Goal: Task Accomplishment & Management: Complete application form

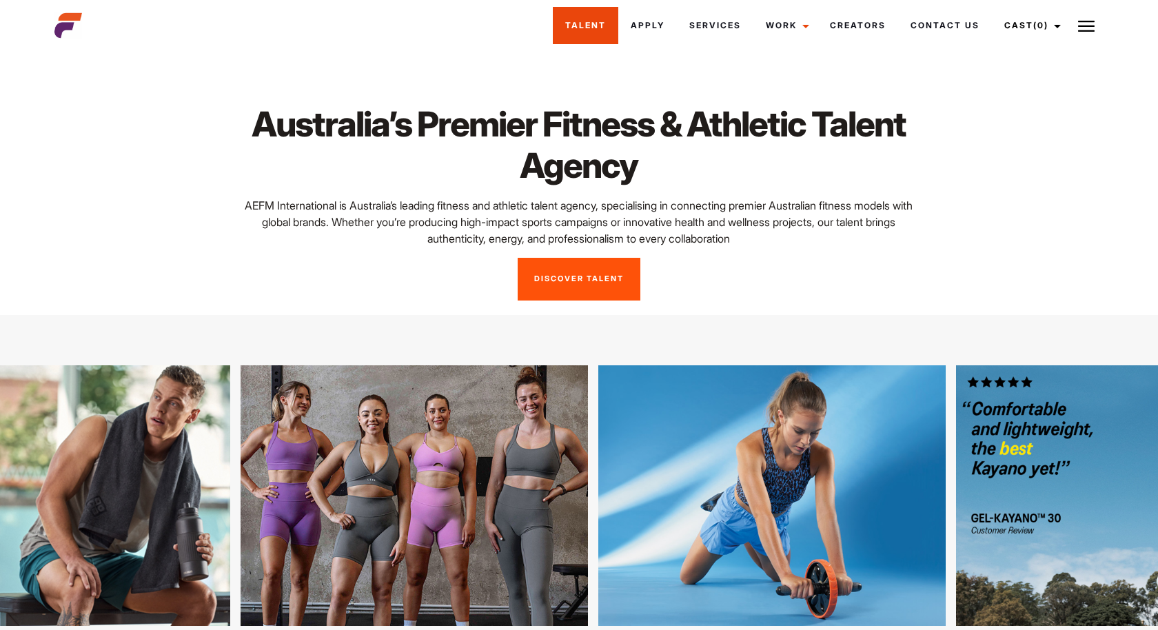
scroll to position [0, 3]
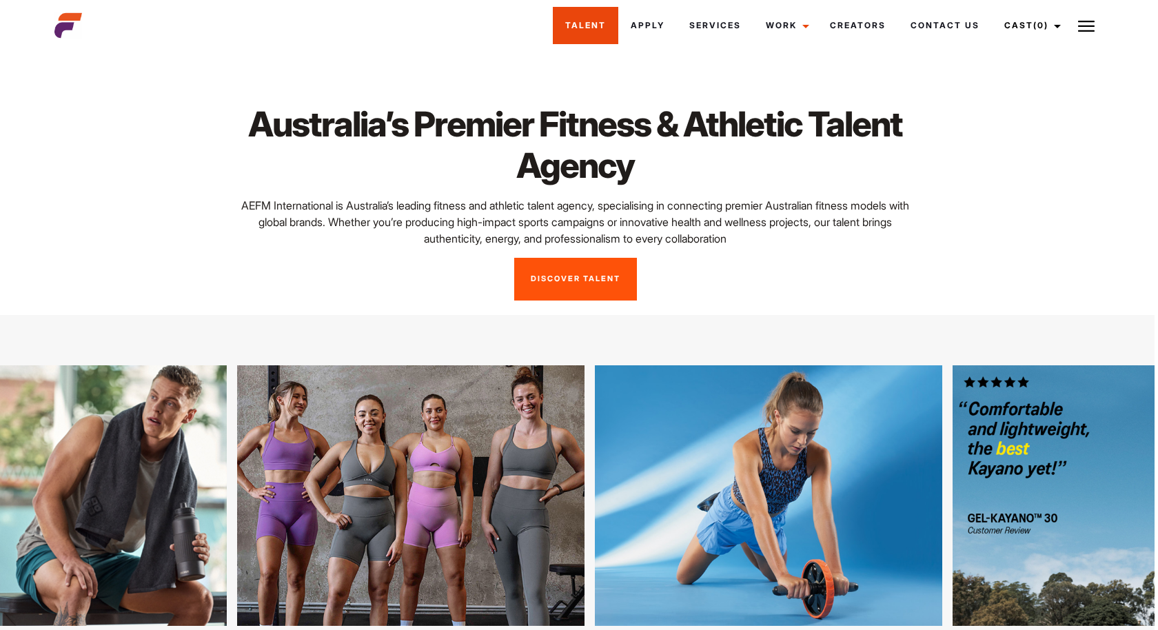
click at [588, 30] on link "Talent" at bounding box center [585, 25] width 65 height 37
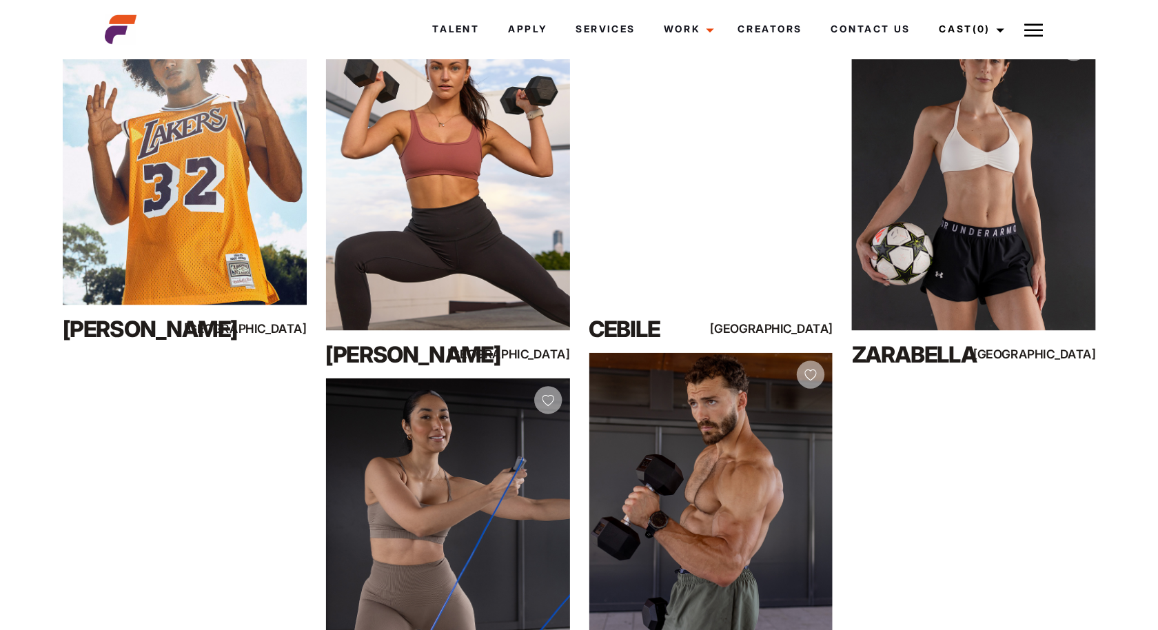
scroll to position [689, 0]
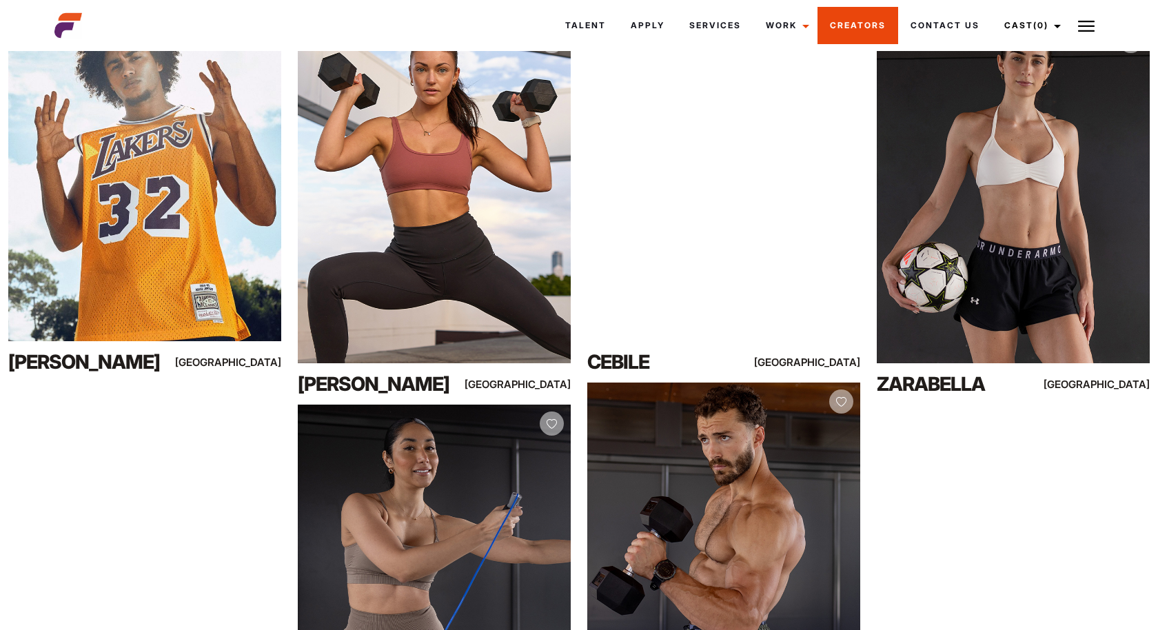
click at [851, 28] on link "Creators" at bounding box center [858, 25] width 81 height 37
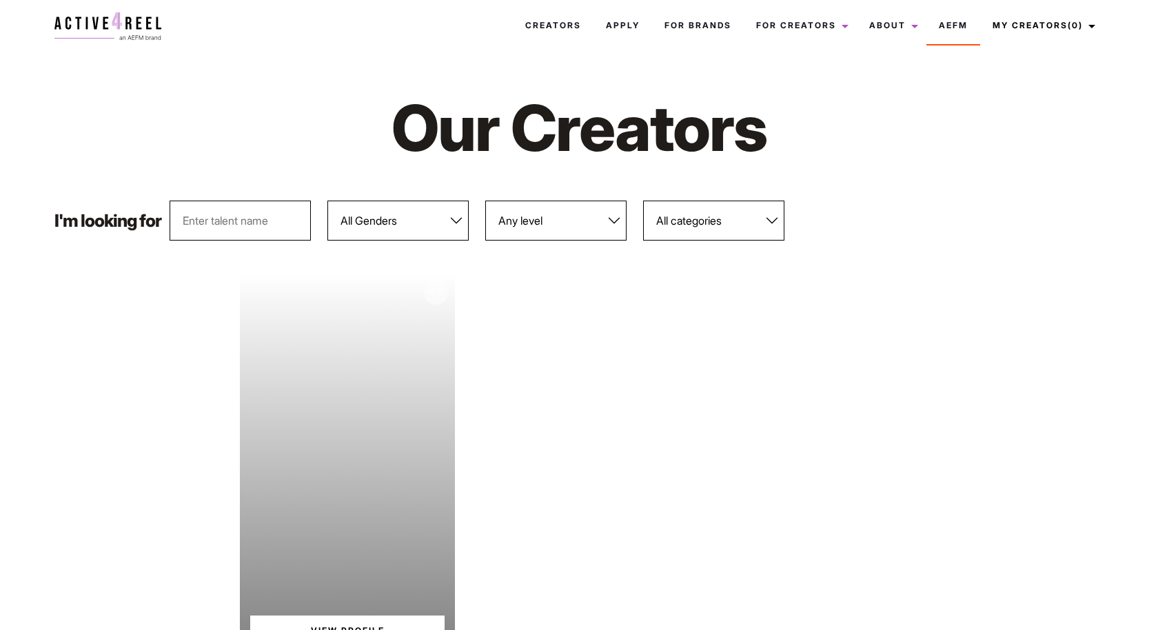
click at [431, 286] on div at bounding box center [436, 293] width 24 height 24
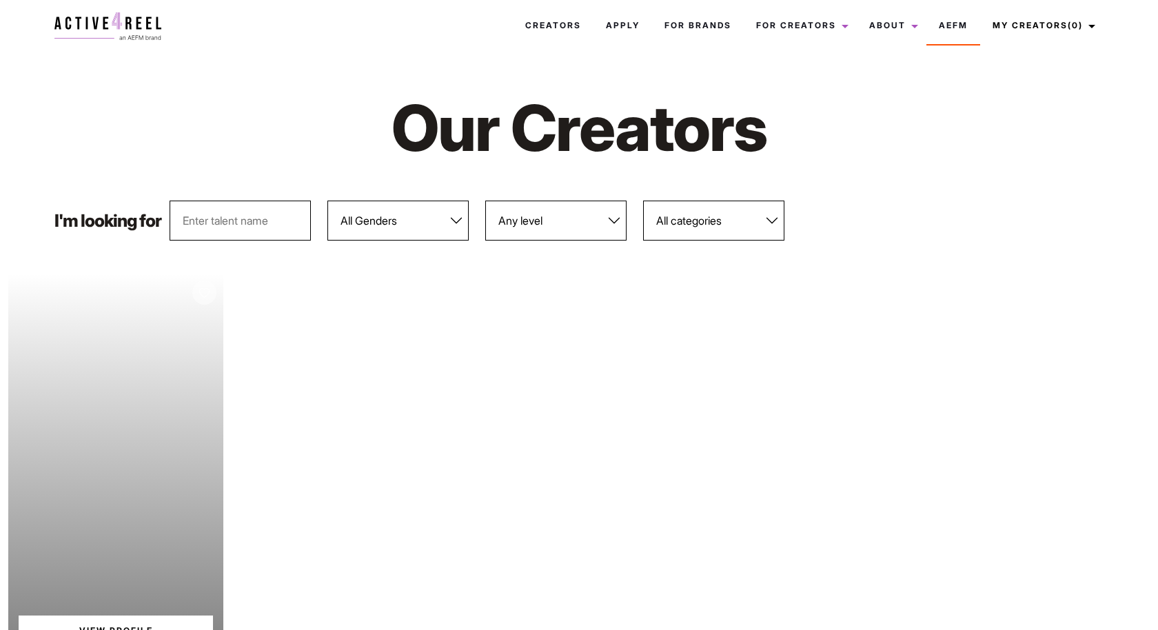
click at [207, 294] on img at bounding box center [204, 293] width 10 height 10
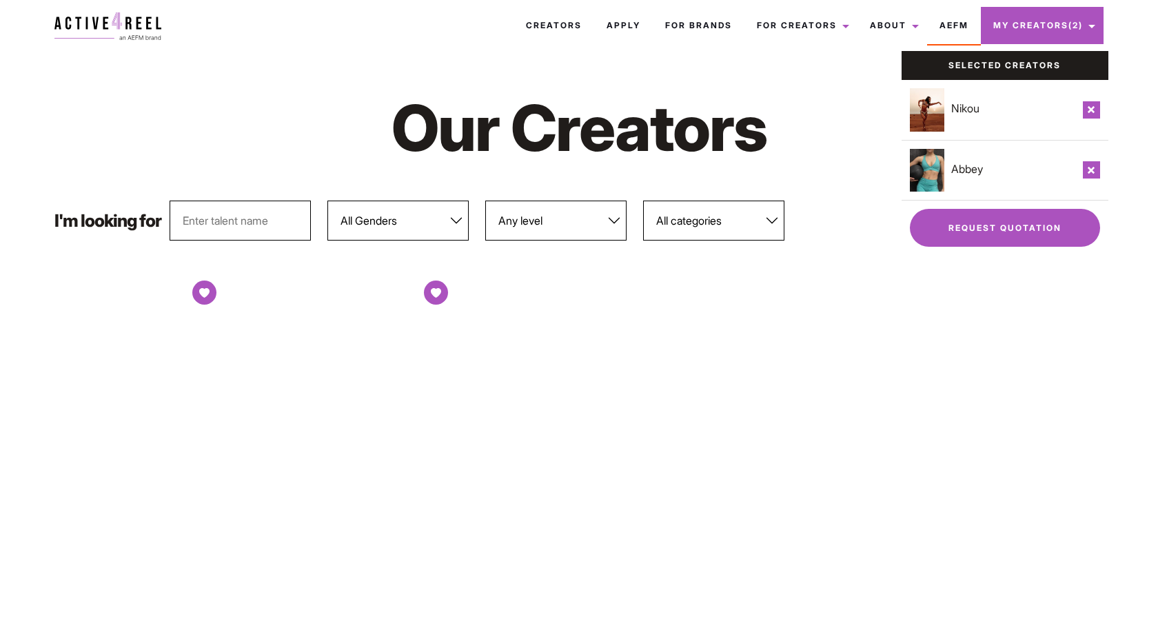
click at [1011, 227] on link "Request Quotation" at bounding box center [1005, 228] width 190 height 38
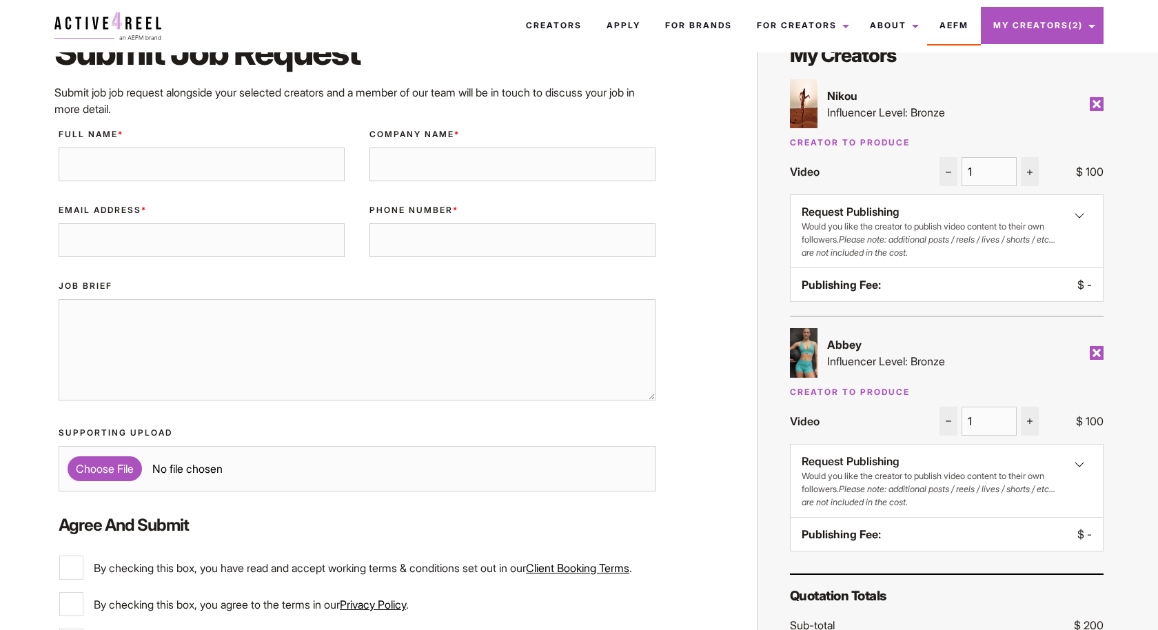
scroll to position [85, 0]
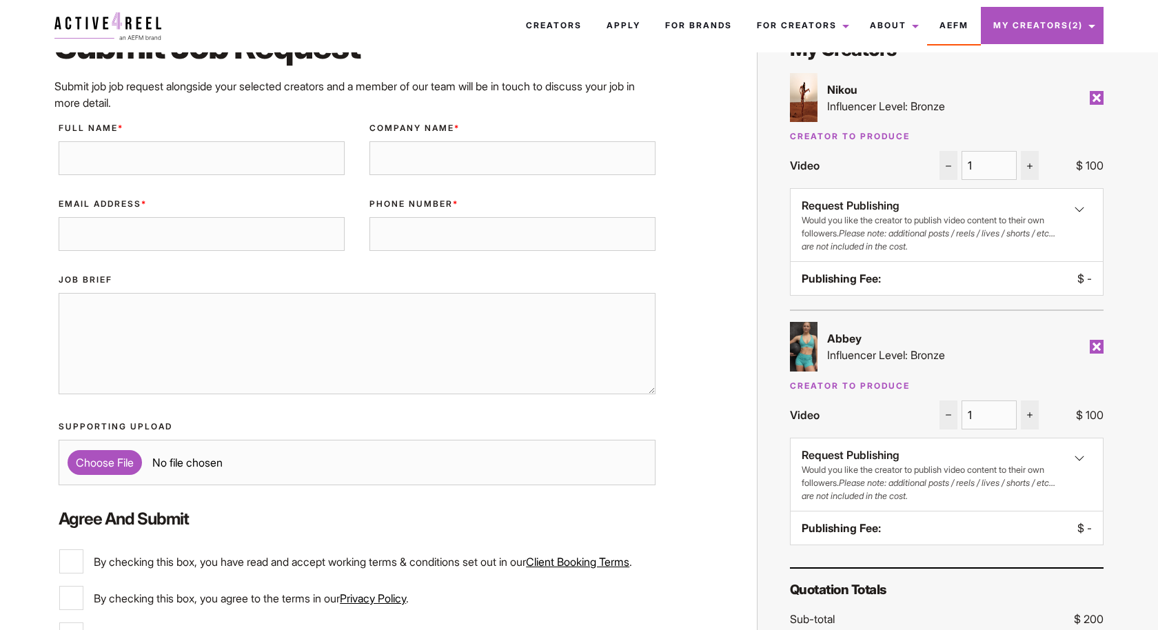
click at [1086, 208] on div "Request Publishing Would you like the creator to publish video content to their…" at bounding box center [947, 229] width 290 height 65
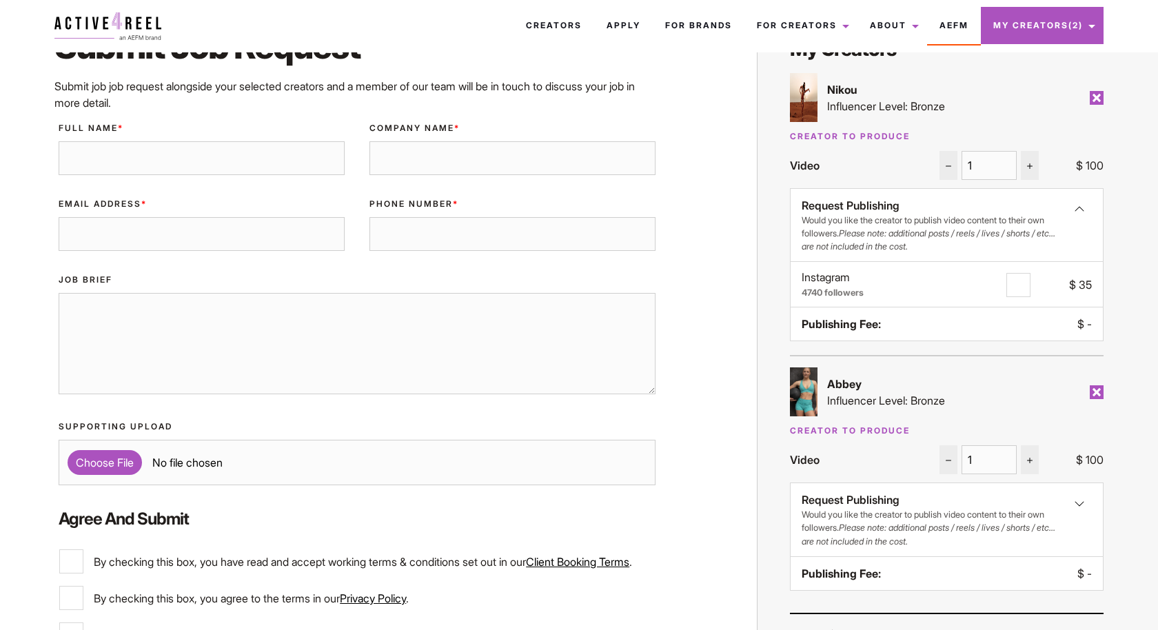
click at [1078, 209] on div "Request Publishing Would you like the creator to publish video content to their…" at bounding box center [947, 229] width 290 height 65
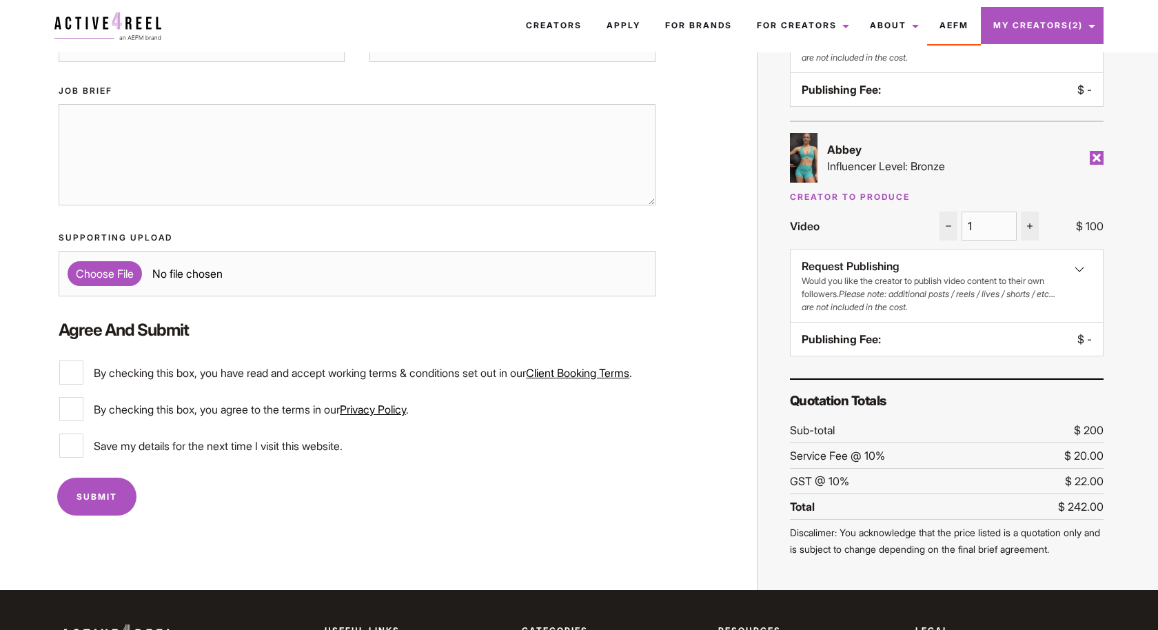
scroll to position [277, 0]
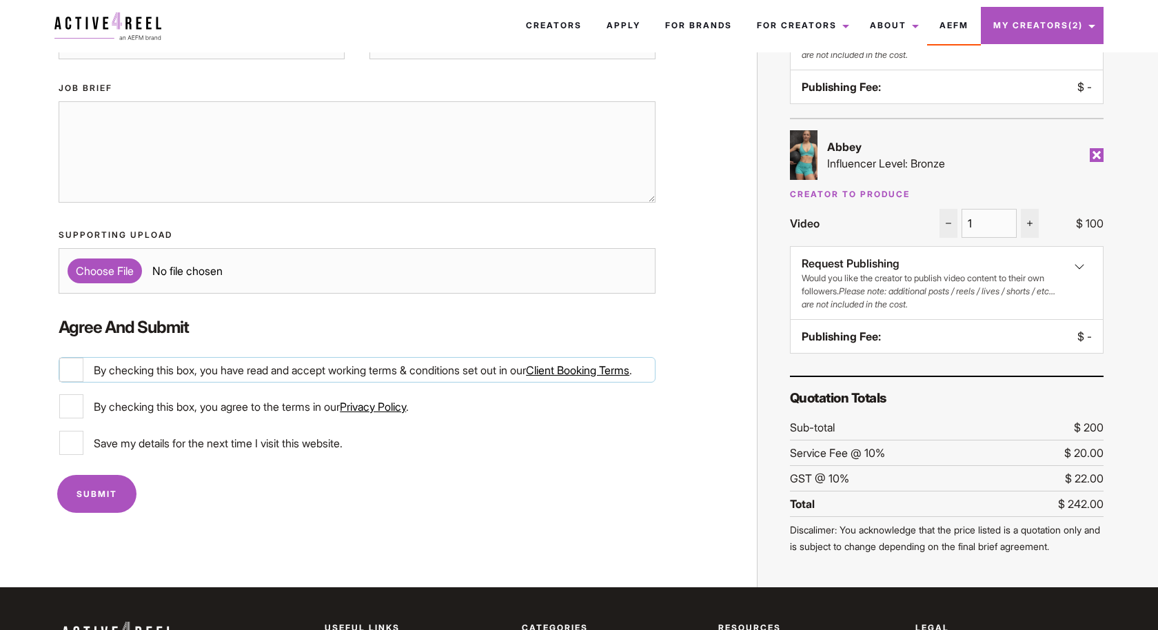
click at [586, 366] on link "Client Booking Terms" at bounding box center [577, 370] width 103 height 14
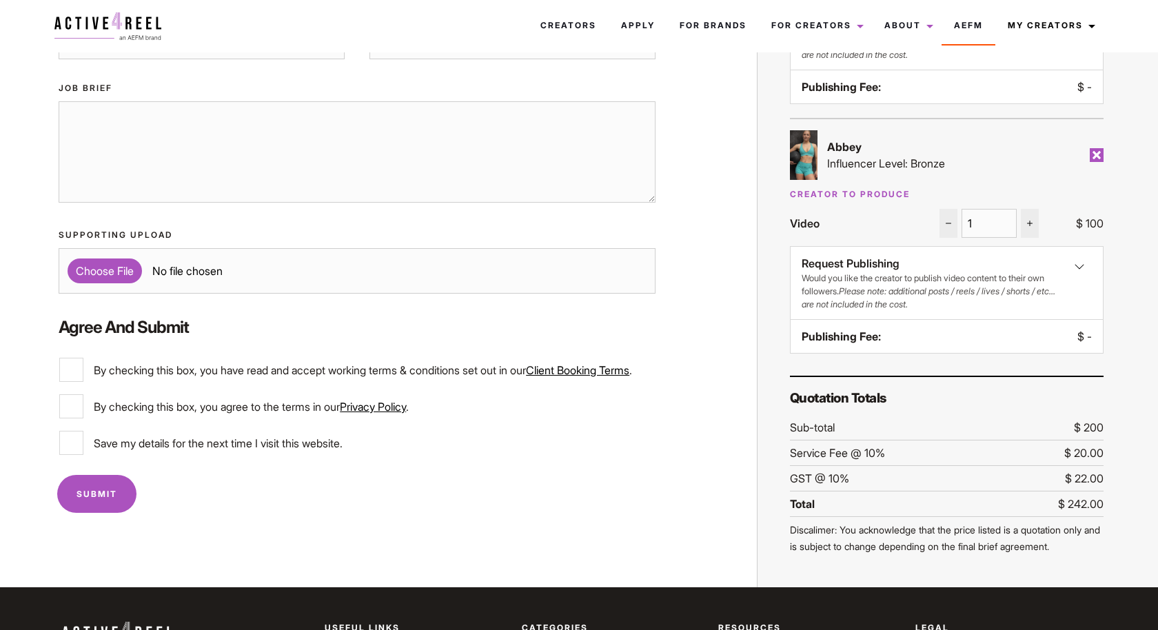
scroll to position [277, 0]
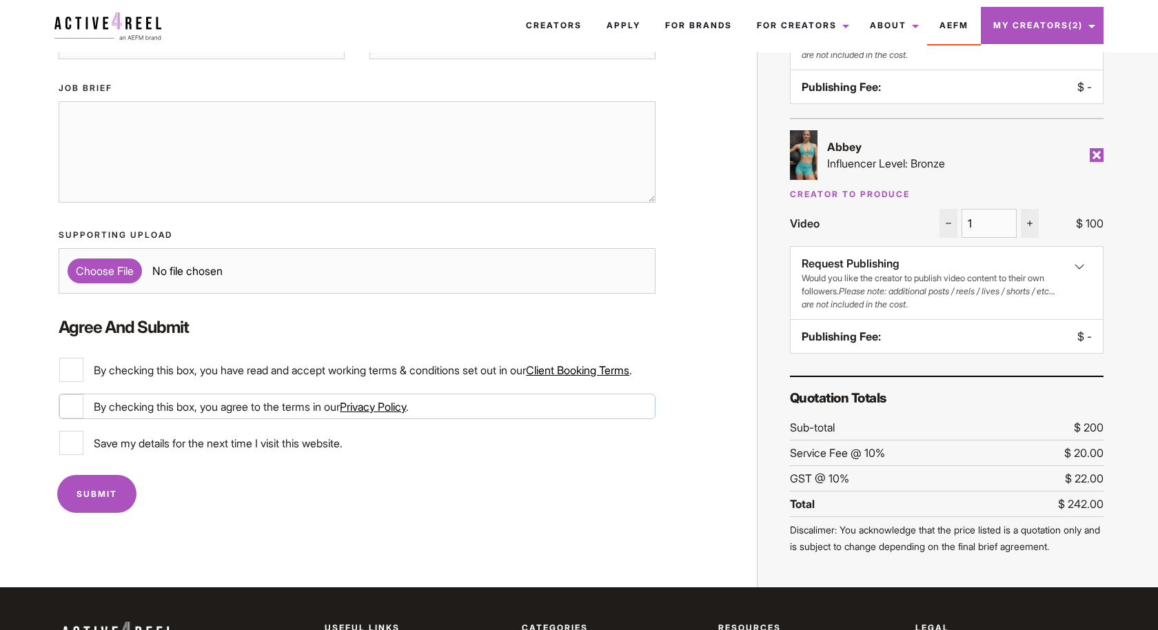
click at [376, 414] on link "Privacy Policy" at bounding box center [373, 407] width 66 height 14
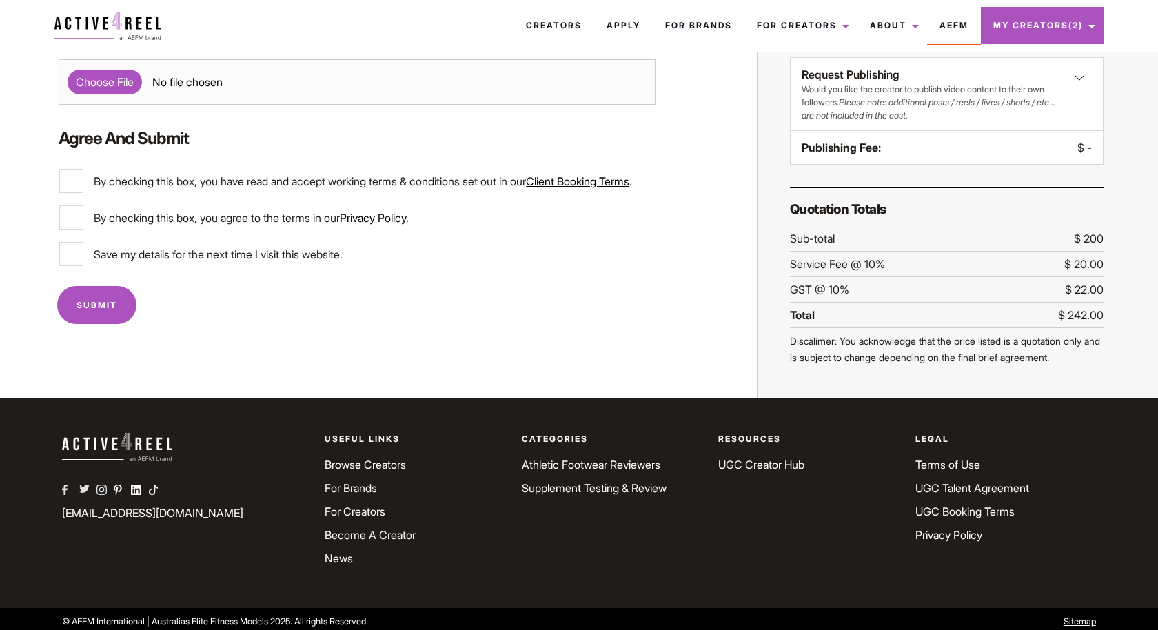
click at [927, 528] on link "Privacy Policy" at bounding box center [949, 535] width 67 height 14
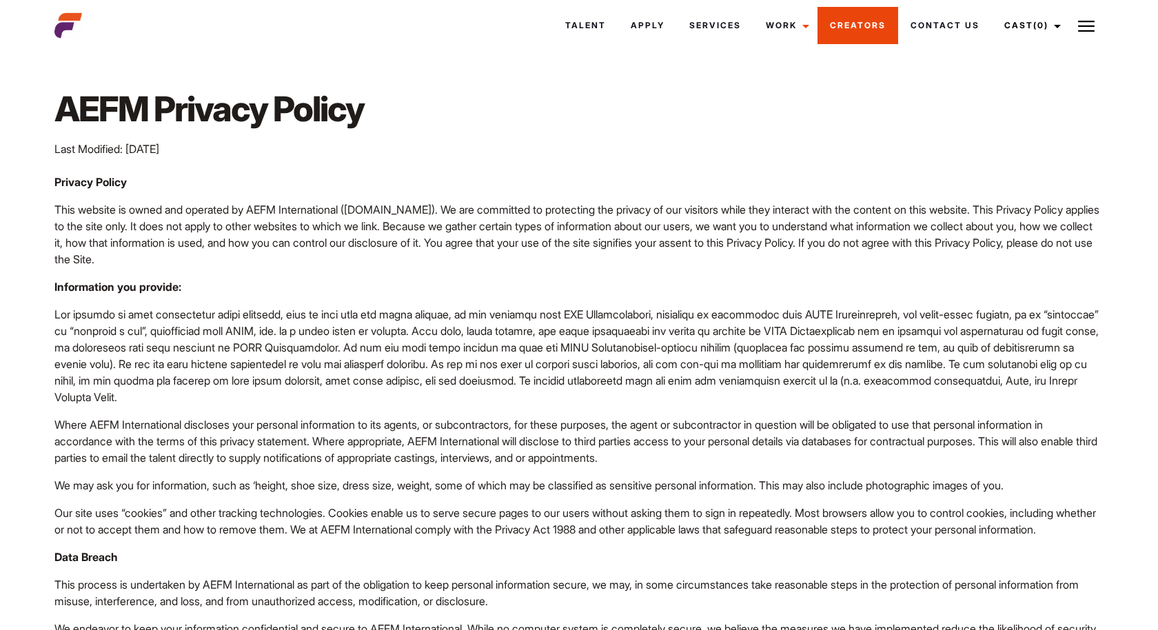
click at [863, 29] on link "Creators" at bounding box center [858, 25] width 81 height 37
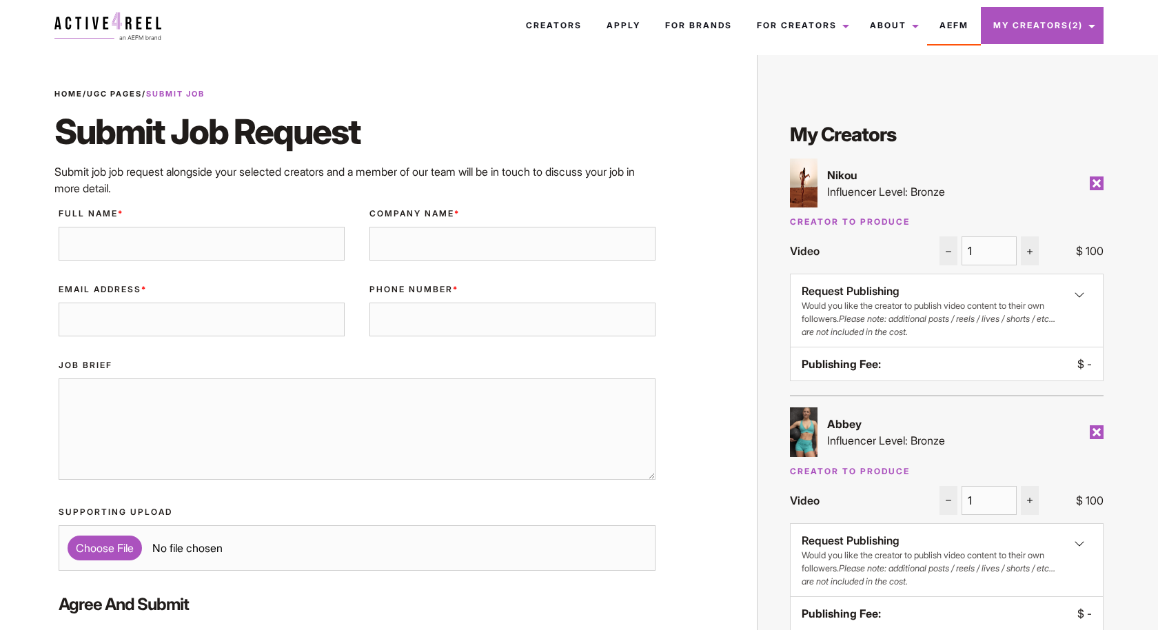
click at [1031, 252] on img at bounding box center [1030, 251] width 11 height 11
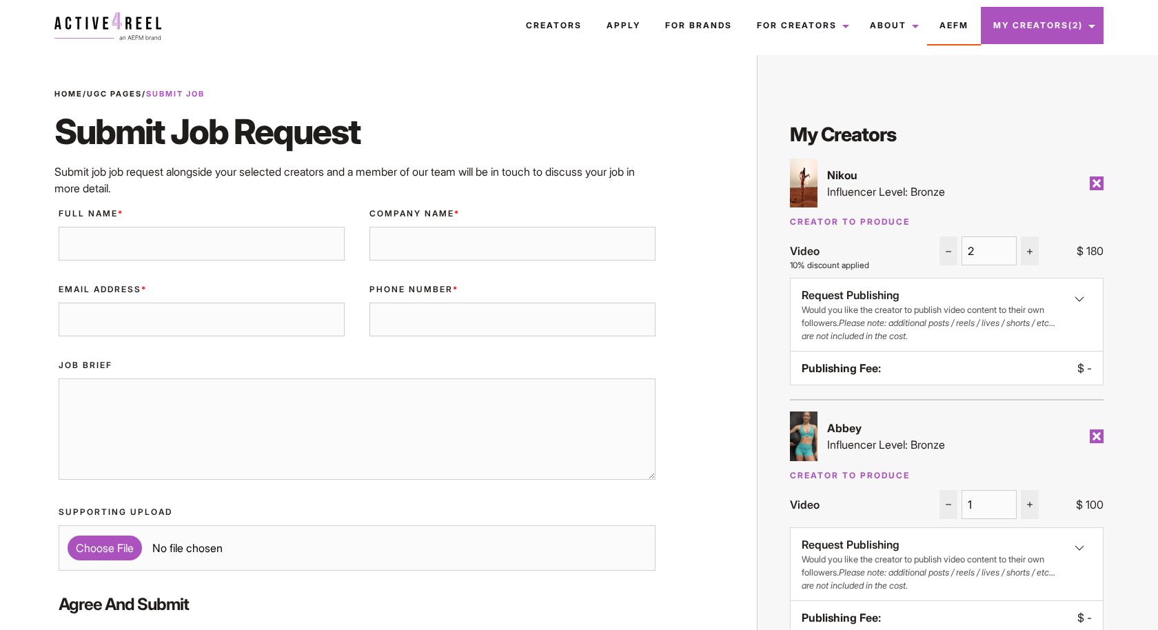
click at [1031, 252] on img at bounding box center [1030, 251] width 11 height 11
type input "5"
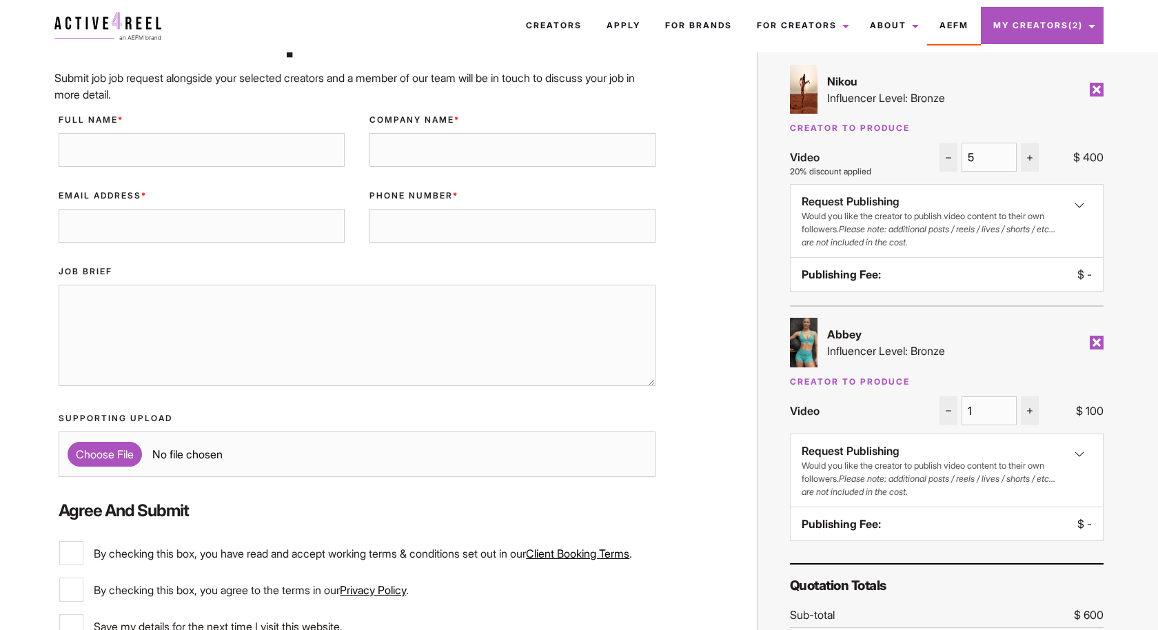
scroll to position [112, 0]
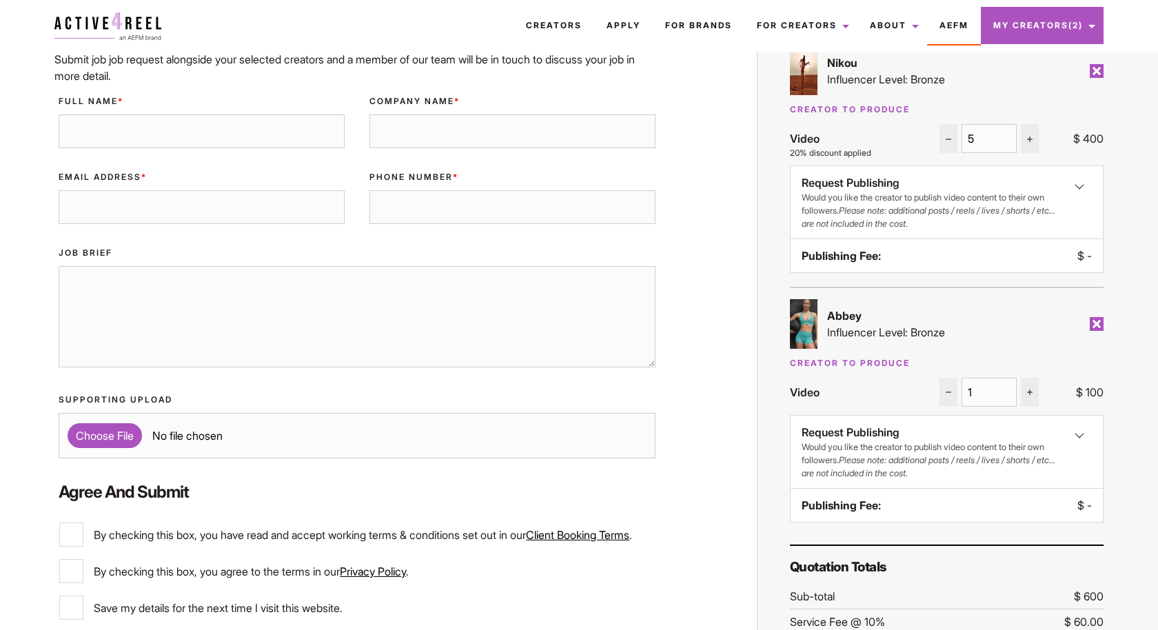
click at [1029, 391] on img at bounding box center [1030, 392] width 11 height 11
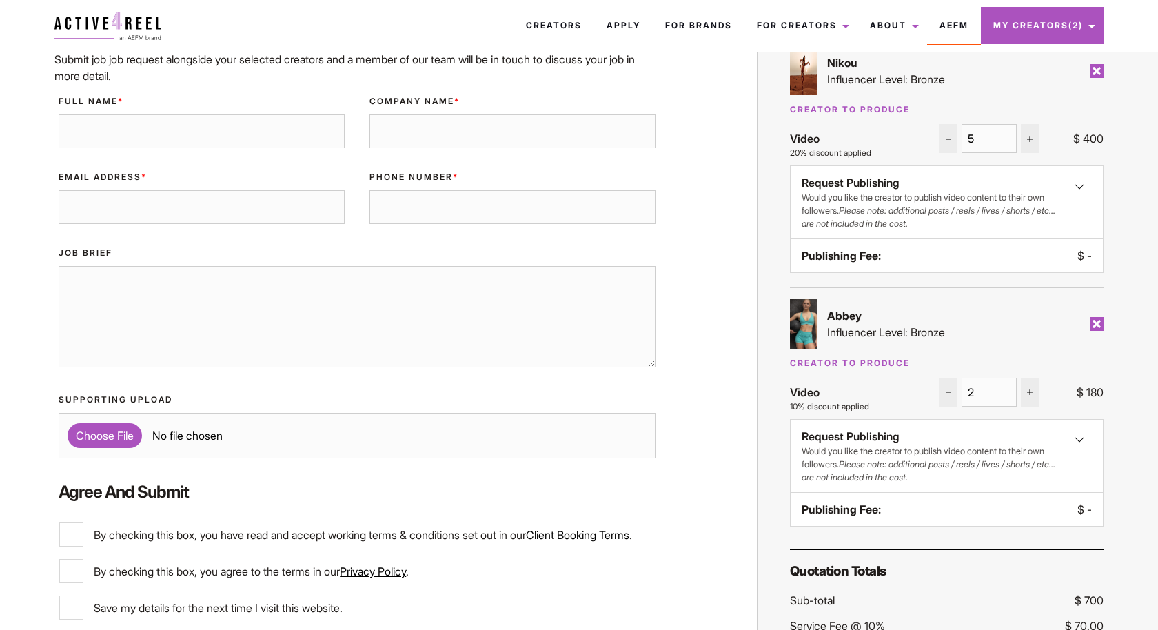
click at [1029, 391] on img at bounding box center [1030, 392] width 11 height 11
click at [1029, 390] on img at bounding box center [1030, 392] width 11 height 11
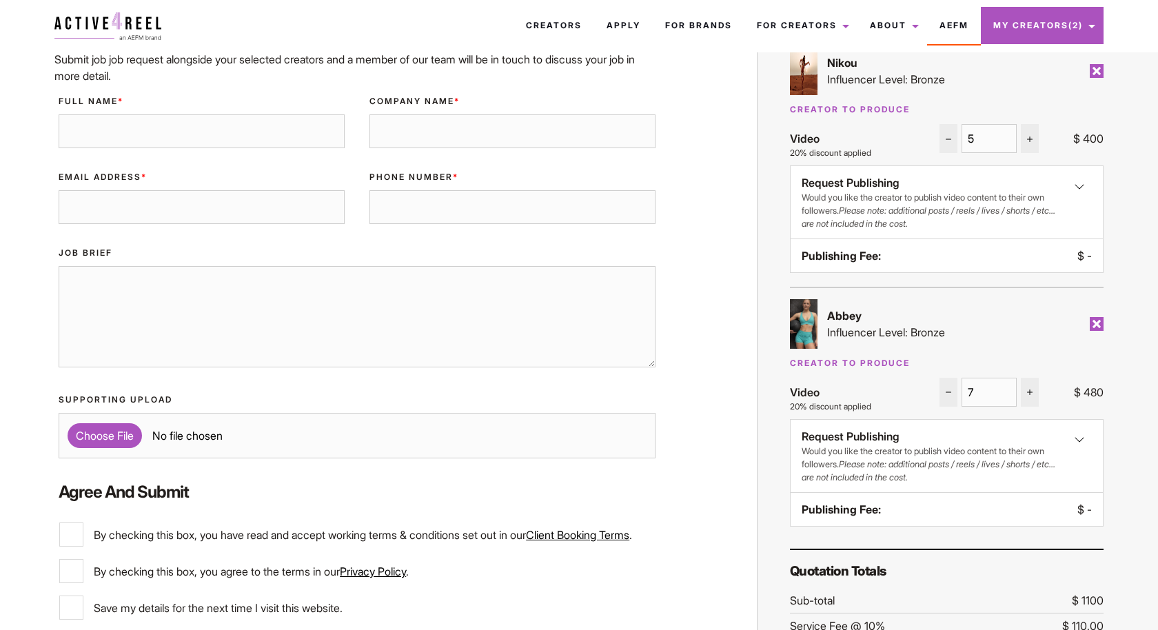
click at [1029, 390] on img at bounding box center [1030, 392] width 11 height 11
type input "9"
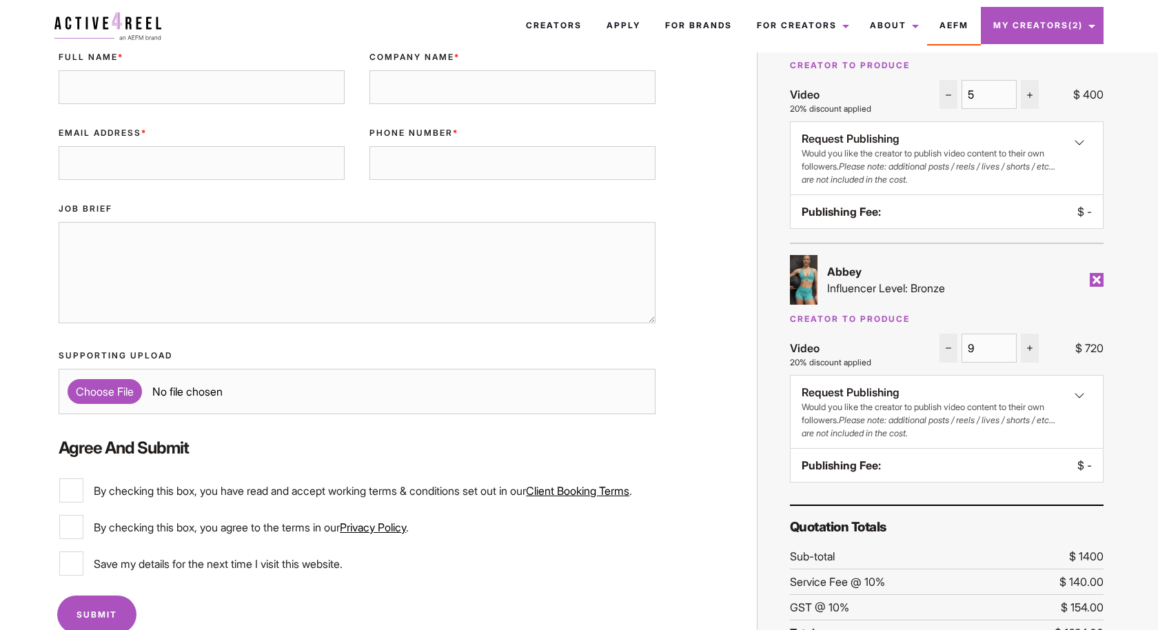
scroll to position [0, 0]
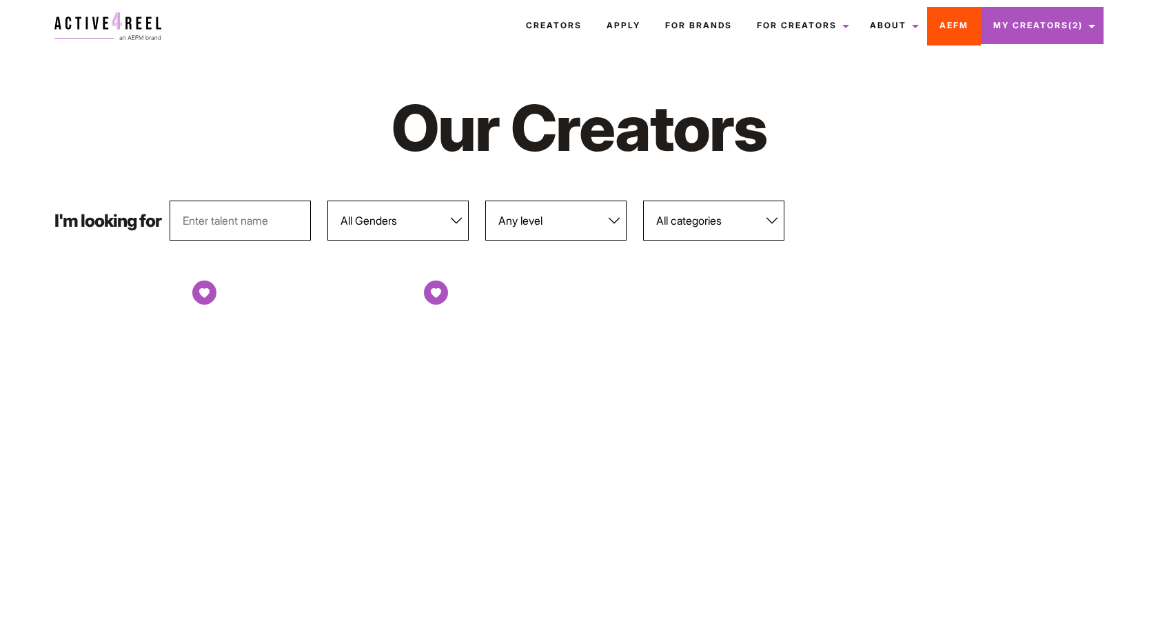
click at [949, 23] on link "AEFM" at bounding box center [954, 25] width 54 height 37
click at [943, 26] on link "AEFM" at bounding box center [954, 25] width 54 height 37
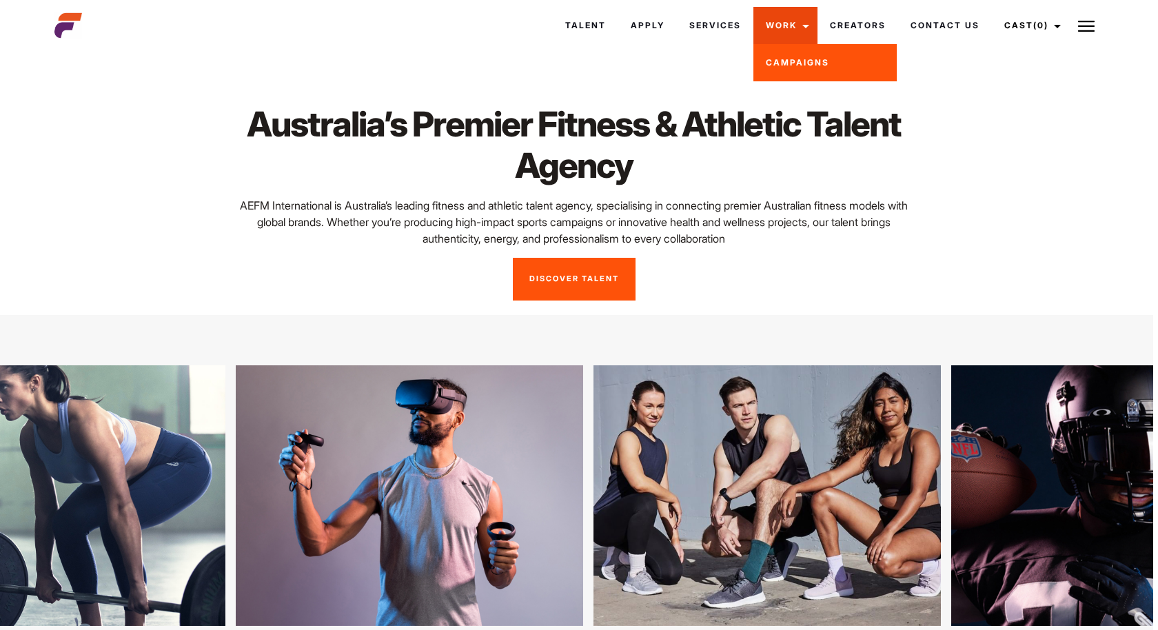
scroll to position [0, 8]
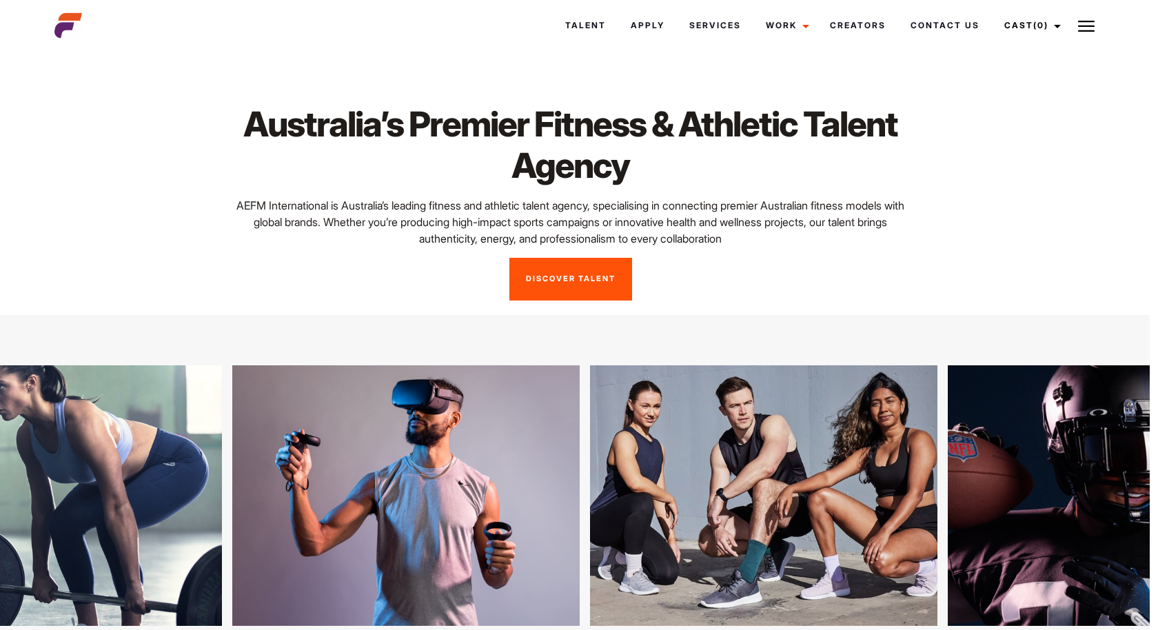
click at [1087, 24] on img at bounding box center [1086, 26] width 17 height 17
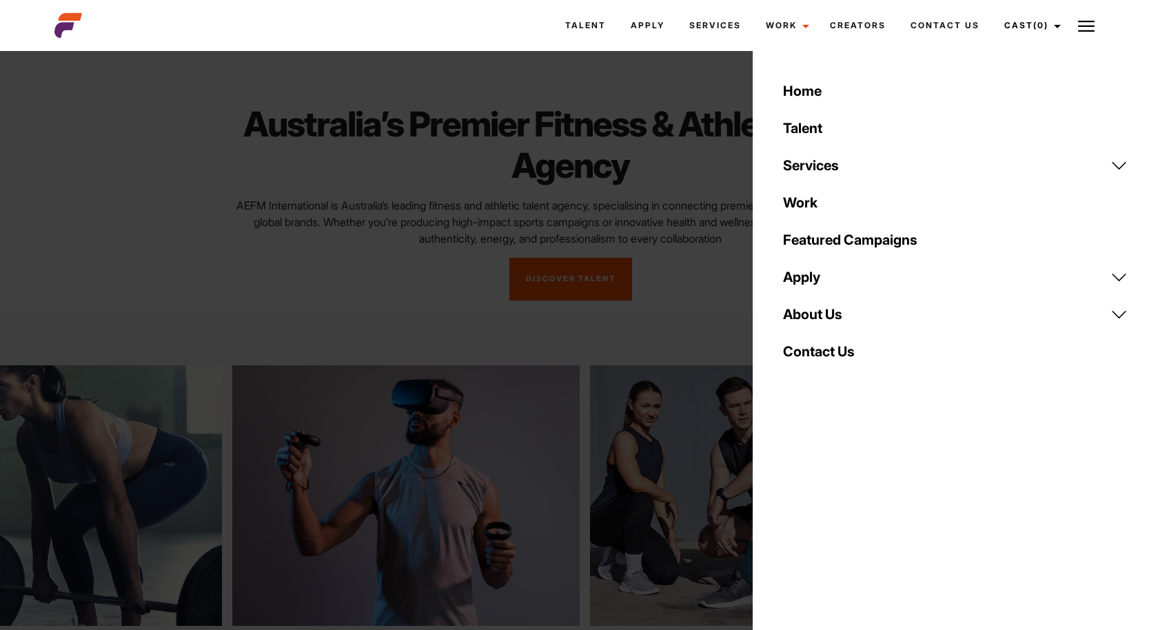
click at [807, 202] on link "Work" at bounding box center [955, 202] width 361 height 37
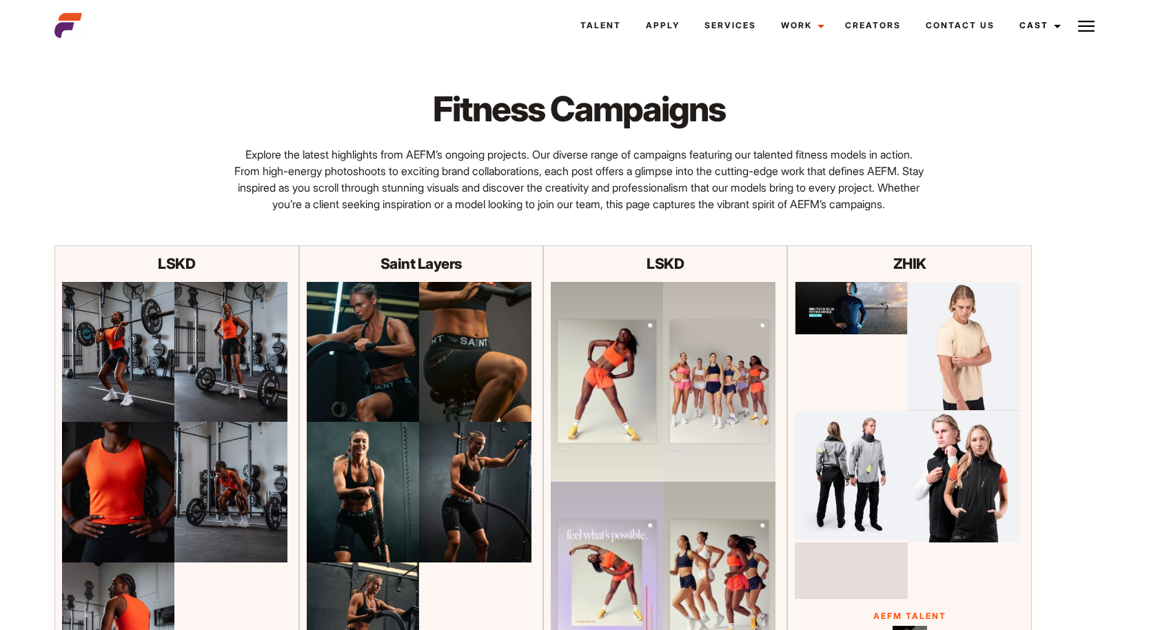
scroll to position [33, 0]
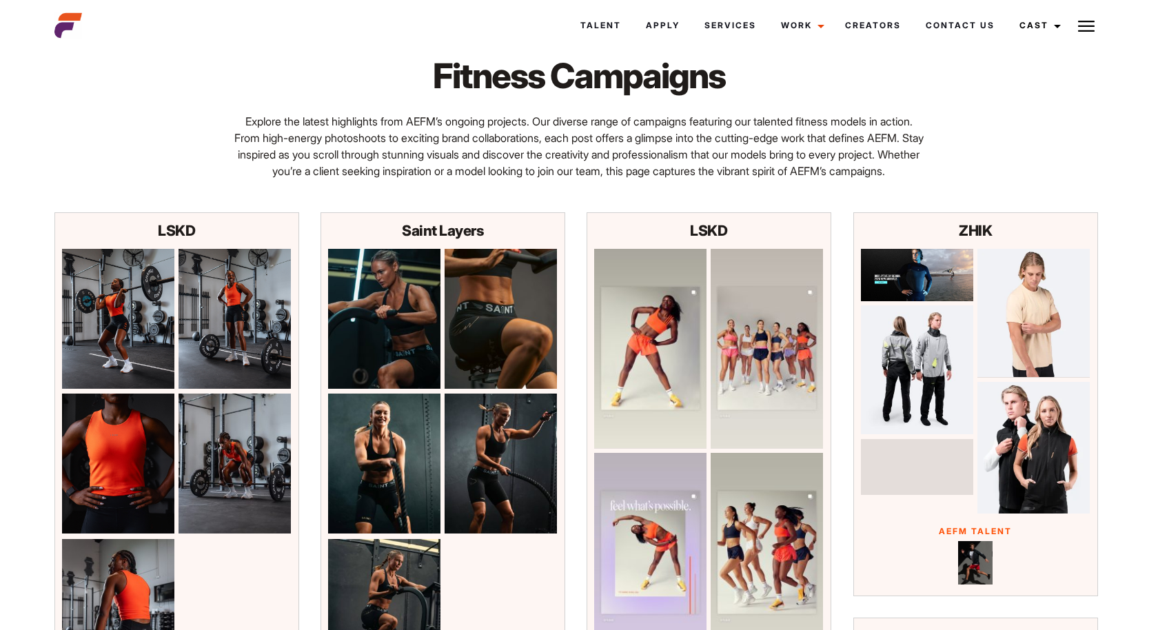
click at [1088, 25] on img at bounding box center [1086, 26] width 17 height 17
